Goal: Task Accomplishment & Management: Manage account settings

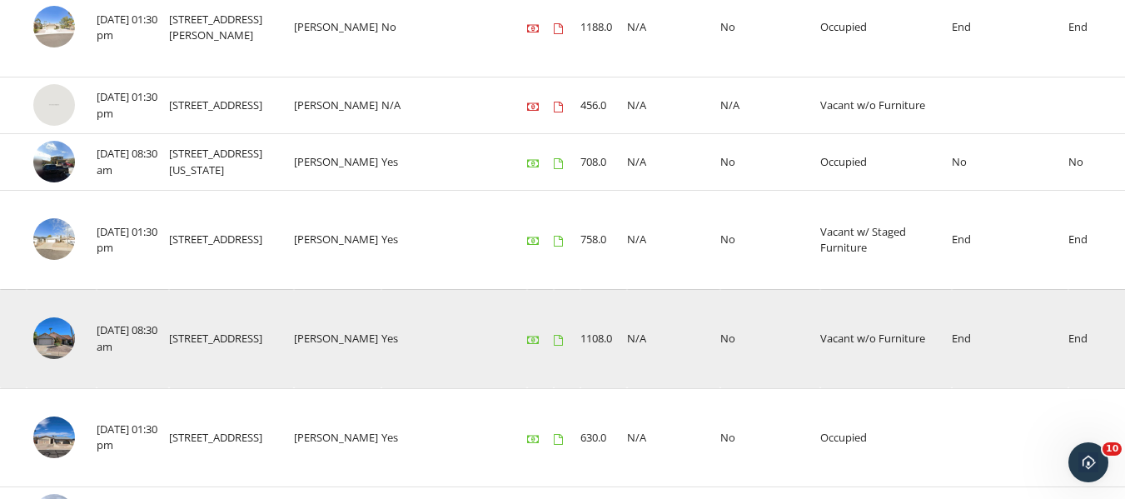
click at [53, 334] on img at bounding box center [54, 338] width 42 height 42
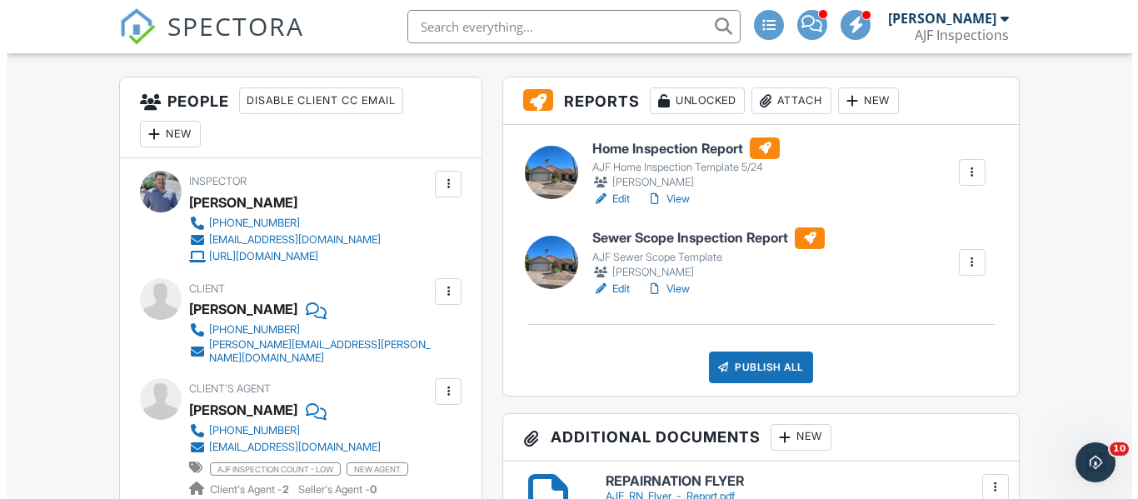
scroll to position [416, 0]
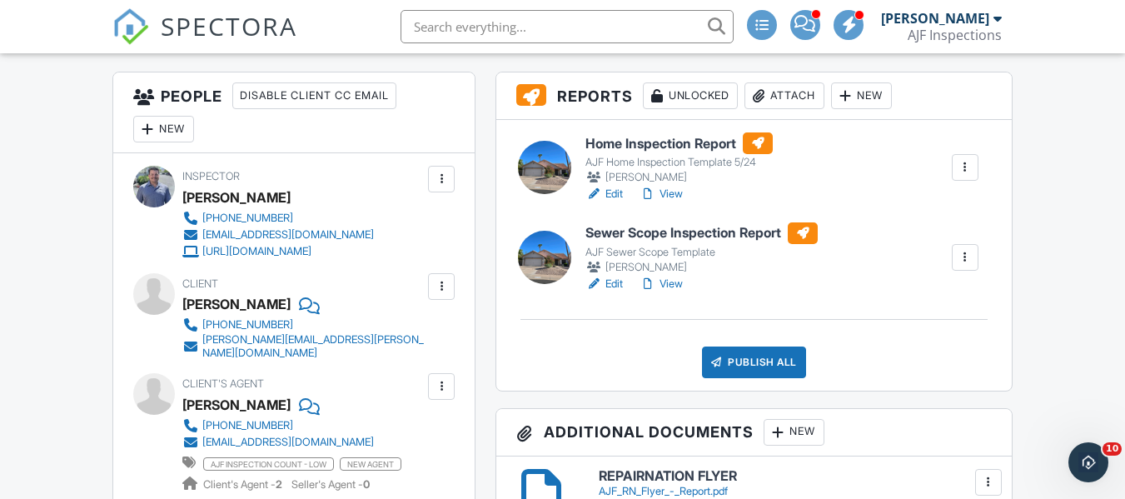
click at [794, 93] on div "Attach" at bounding box center [785, 95] width 80 height 27
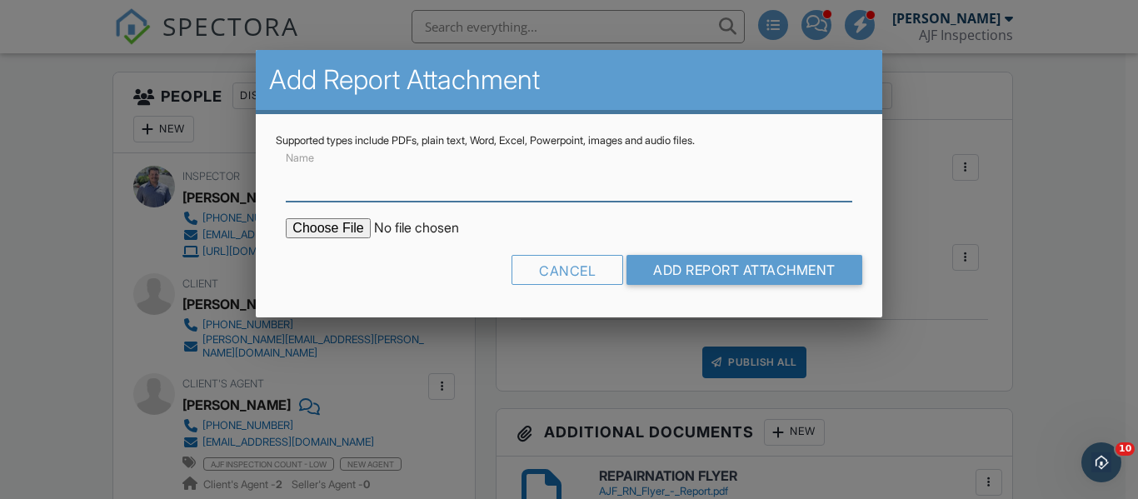
click at [366, 177] on input "Name" at bounding box center [568, 181] width 565 height 41
type input "termite report"
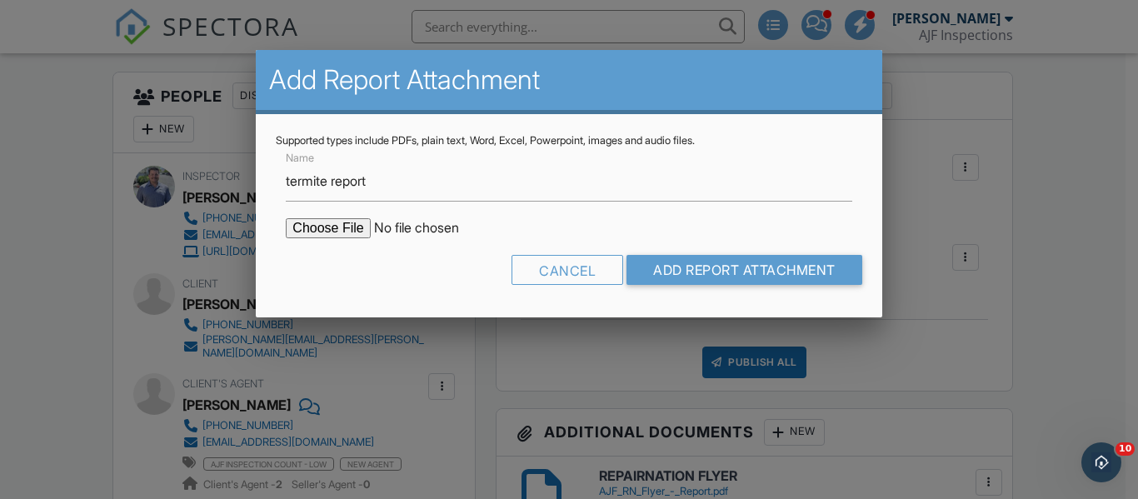
click at [341, 226] on input "file" at bounding box center [427, 228] width 283 height 20
type input "C:\fakepath\Sent_WDIIR Inspection NO Evide - 2025-09-29T110051.298.pdf"
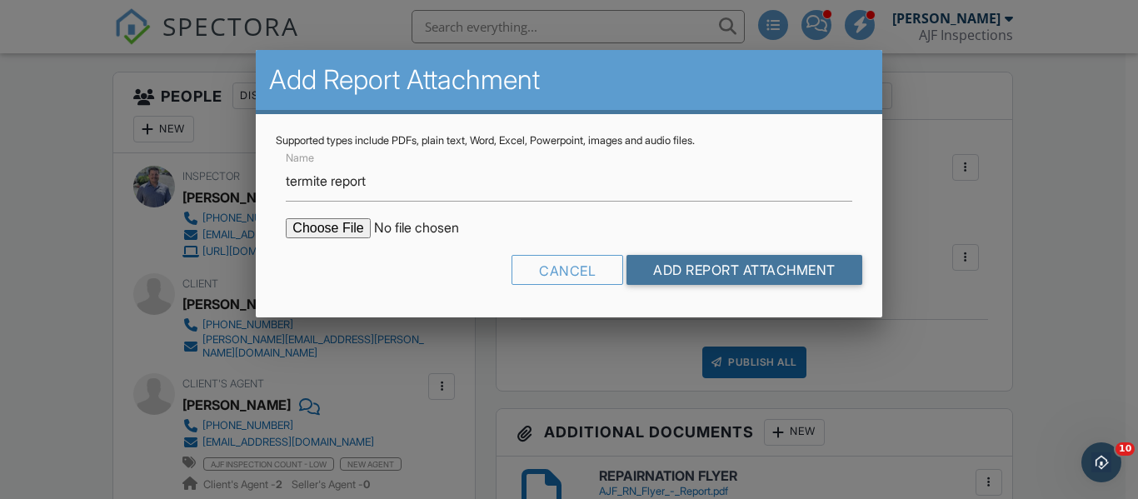
click at [732, 267] on input "Add Report Attachment" at bounding box center [744, 270] width 236 height 30
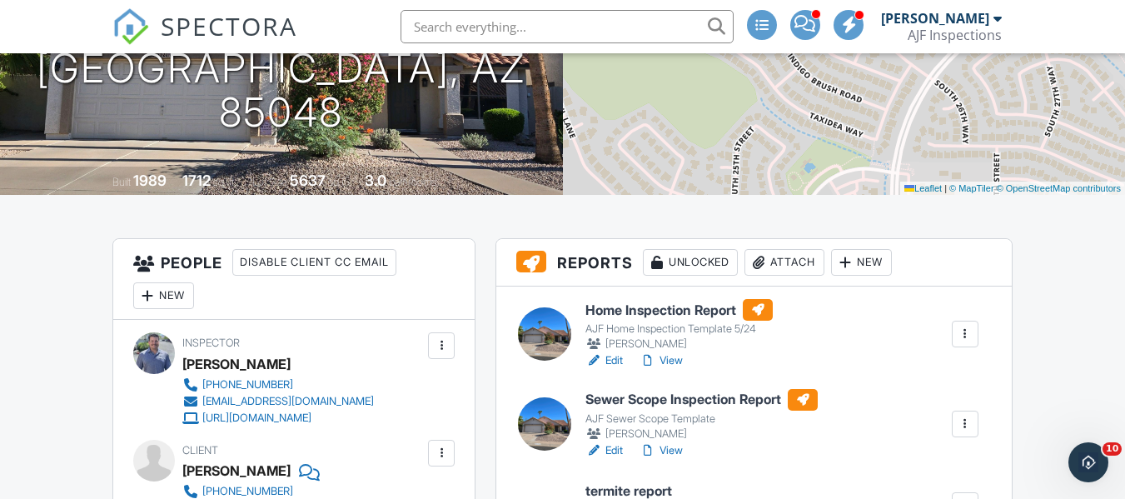
scroll to position [333, 0]
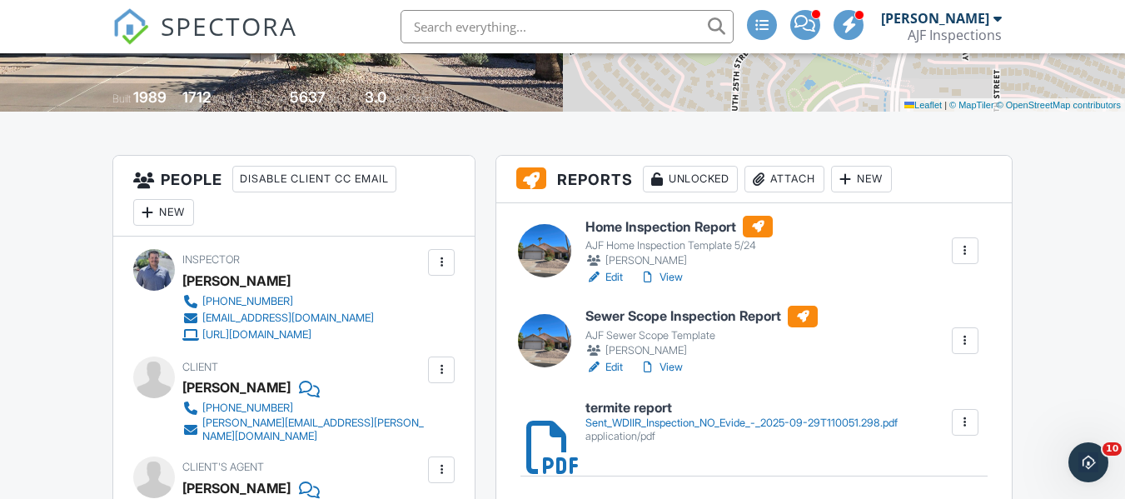
click at [677, 277] on link "View" at bounding box center [661, 277] width 43 height 17
